Goal: Download file/media

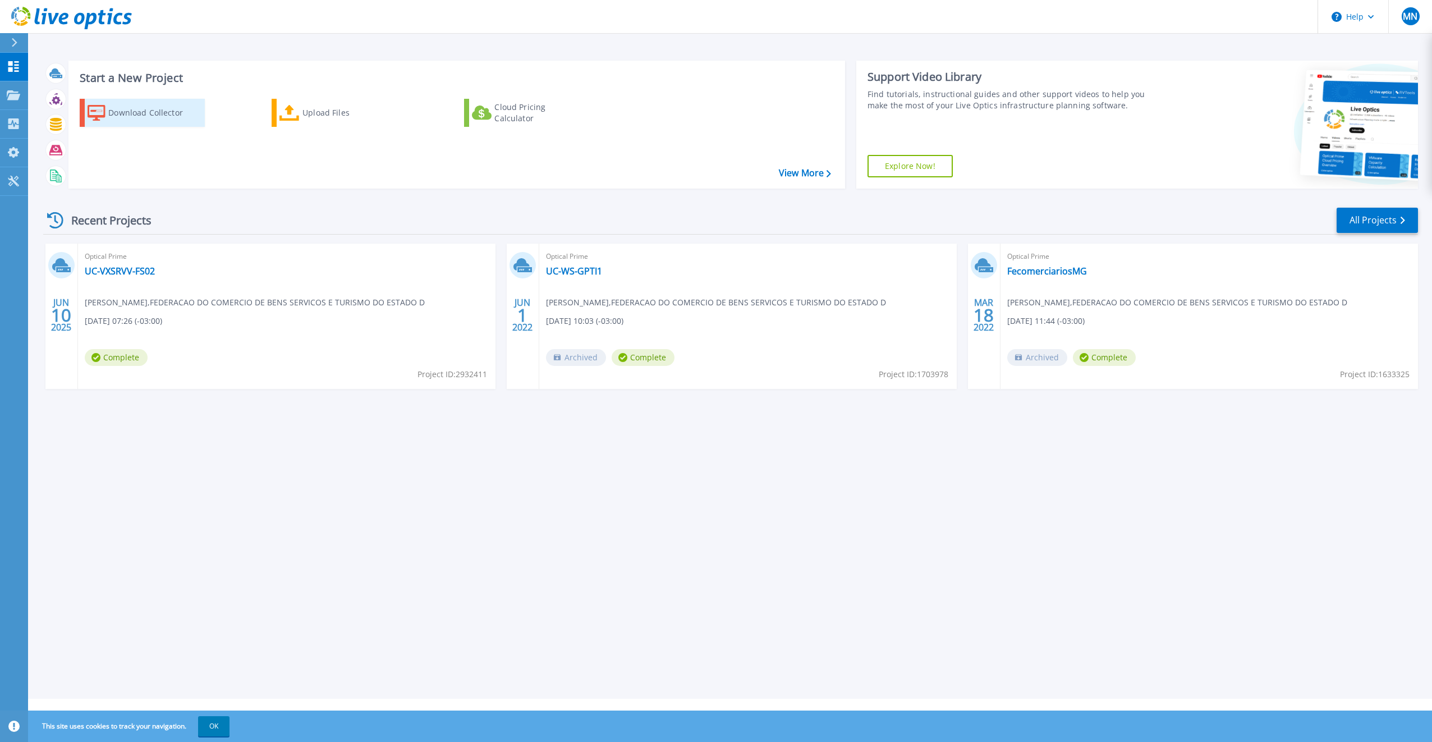
click at [129, 116] on div "Download Collector" at bounding box center [153, 113] width 90 height 22
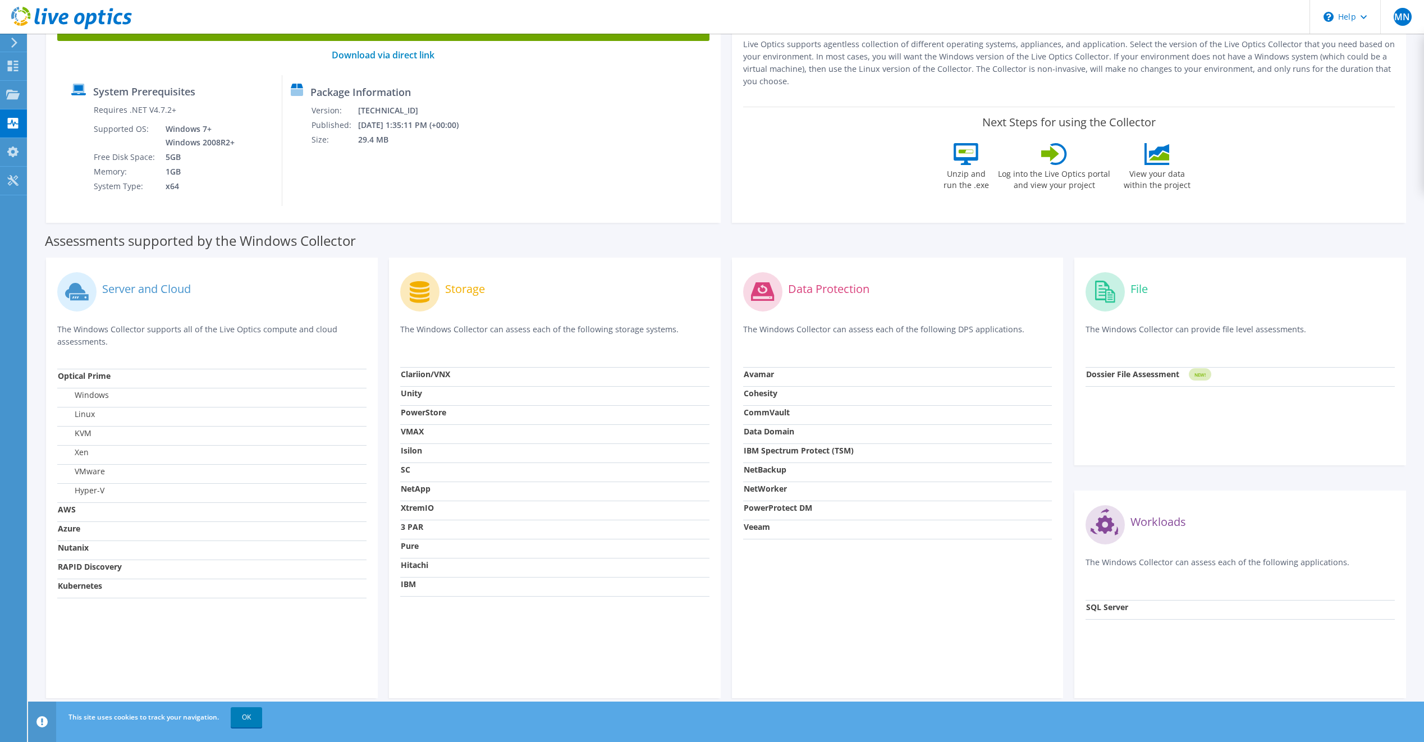
scroll to position [56, 0]
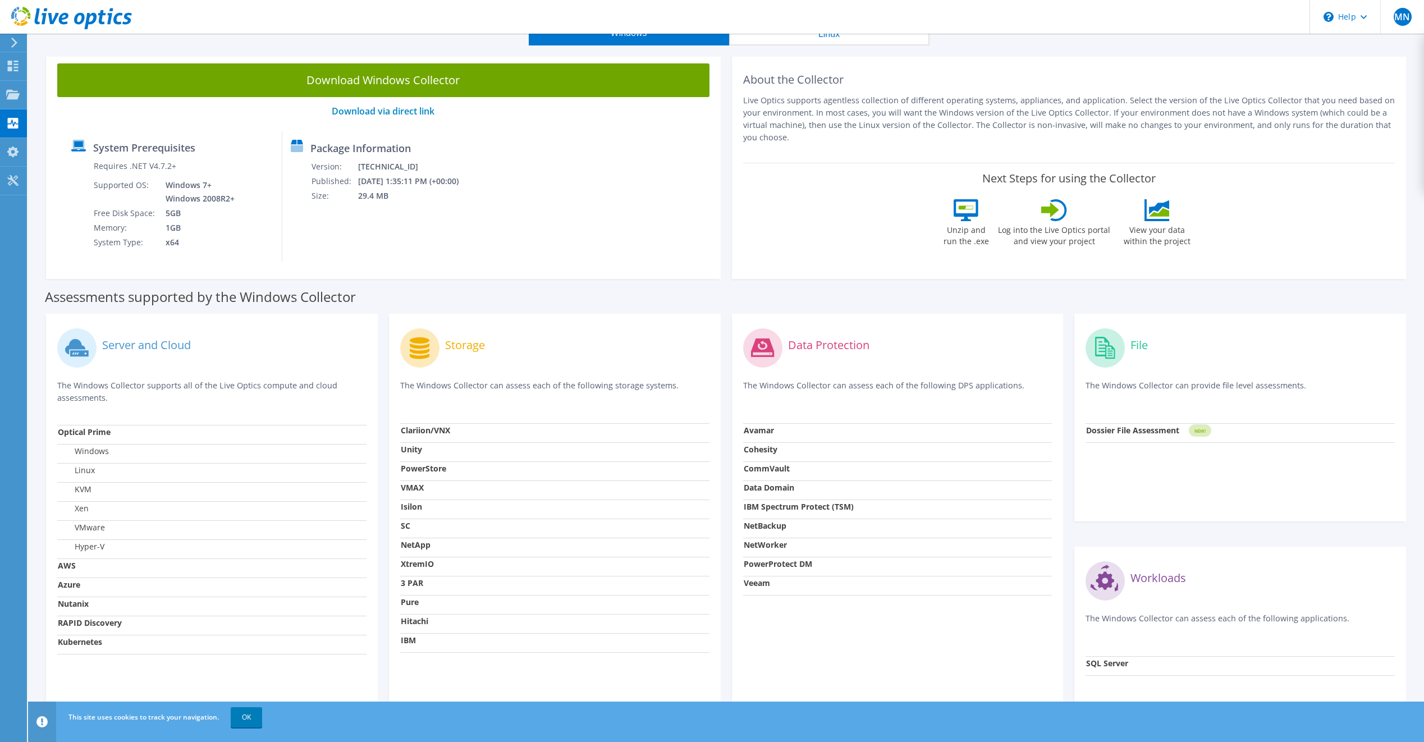
click at [973, 240] on label "Unzip and run the .exe" at bounding box center [966, 234] width 52 height 26
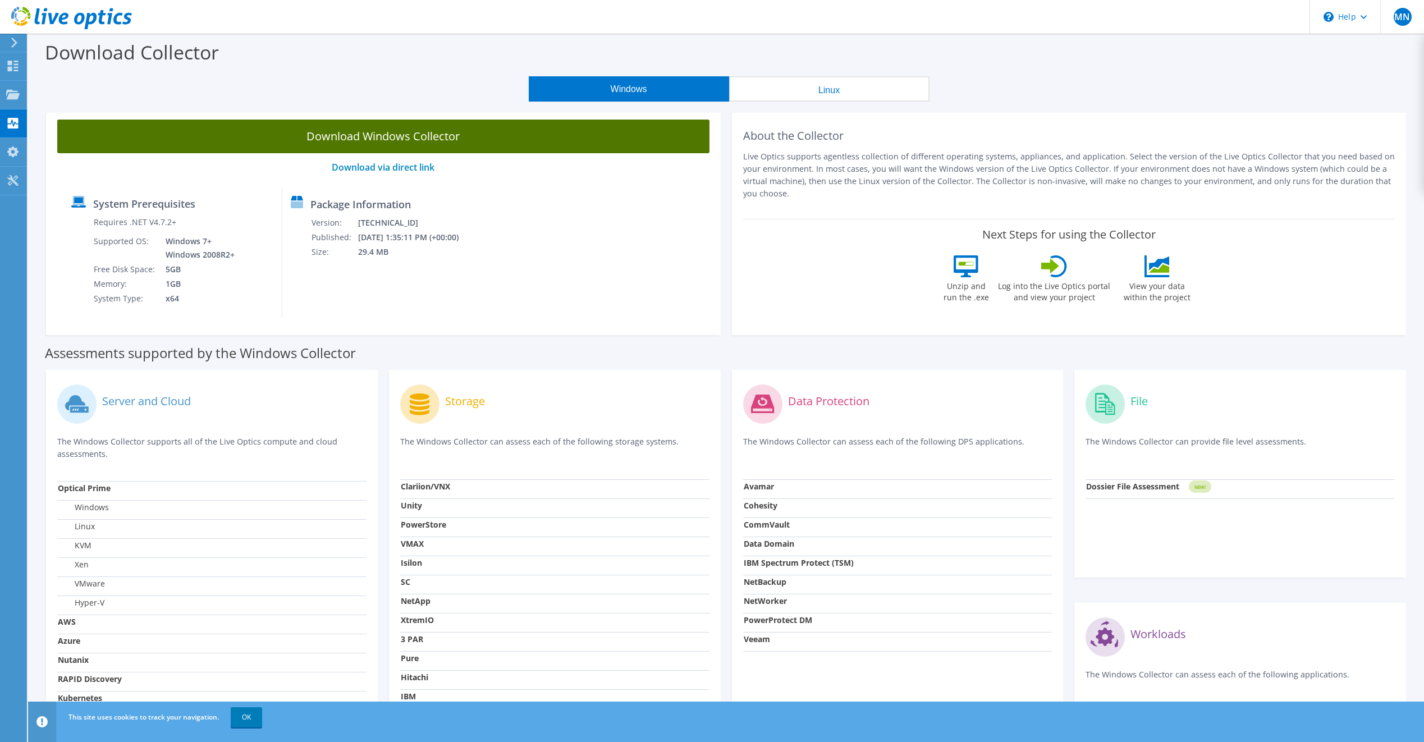
click at [393, 139] on link "Download Windows Collector" at bounding box center [383, 137] width 652 height 34
